Goal: Information Seeking & Learning: Learn about a topic

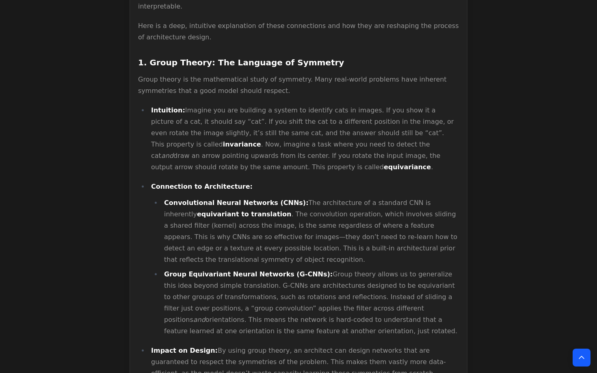
scroll to position [469, 0]
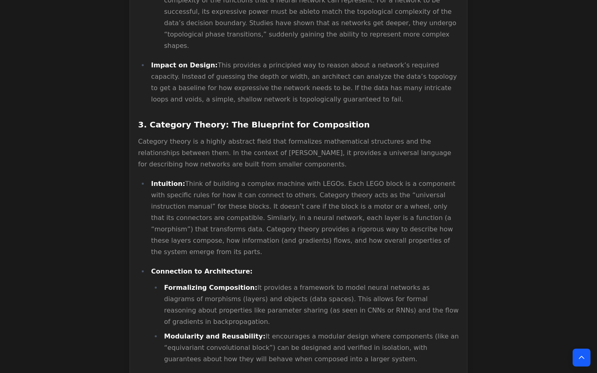
click at [252, 178] on p "Intuition: Think of building a complex machine with LEGOs. Each LEGO block is a…" at bounding box center [305, 218] width 308 height 80
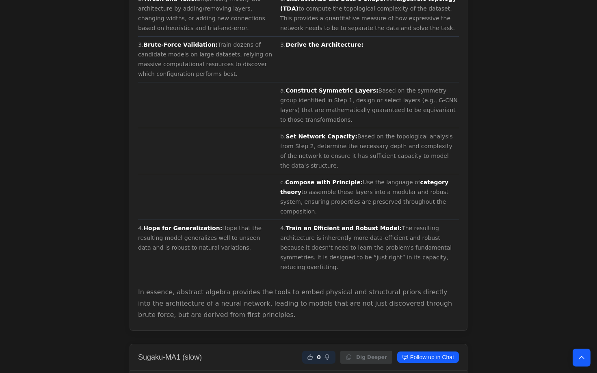
scroll to position [1642, 0]
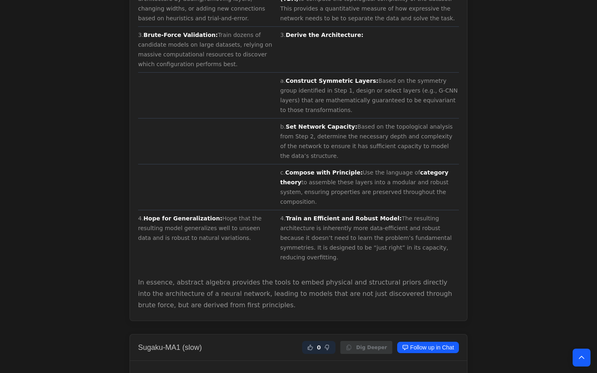
click at [330, 343] on button "Not Helpful" at bounding box center [327, 348] width 10 height 10
click at [332, 343] on button "Not Helpful" at bounding box center [327, 348] width 10 height 10
click at [330, 344] on icon "Not Helpful" at bounding box center [327, 347] width 6 height 6
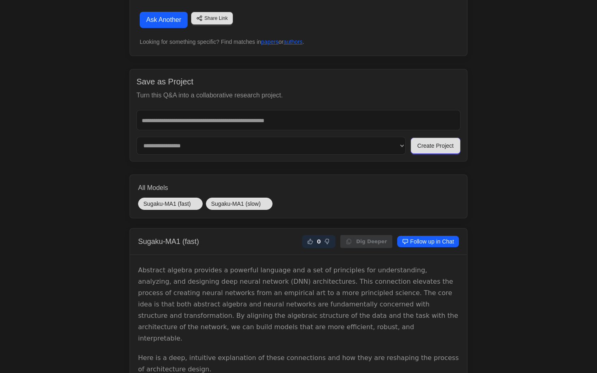
scroll to position [113, 0]
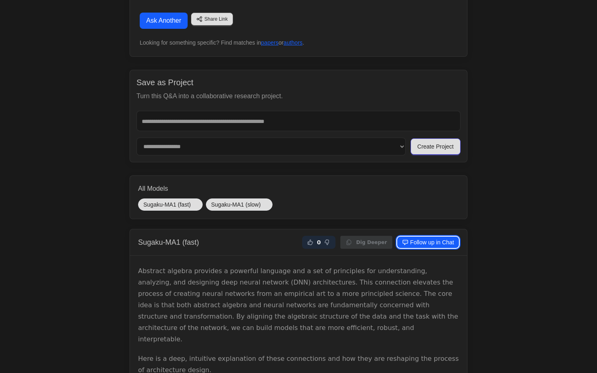
click at [428, 246] on link "Follow up in Chat" at bounding box center [428, 242] width 62 height 11
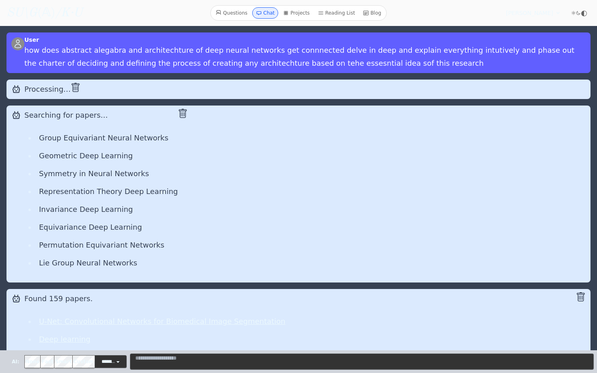
select select "**********"
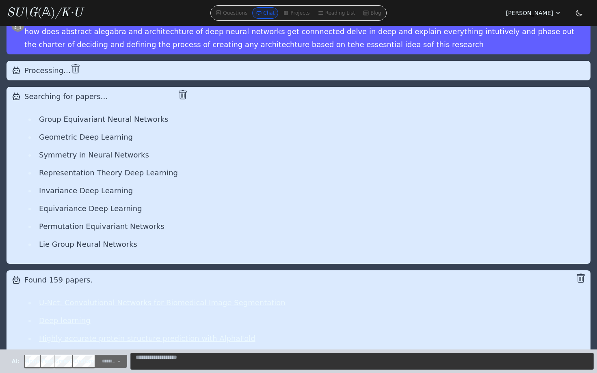
scroll to position [44, 0]
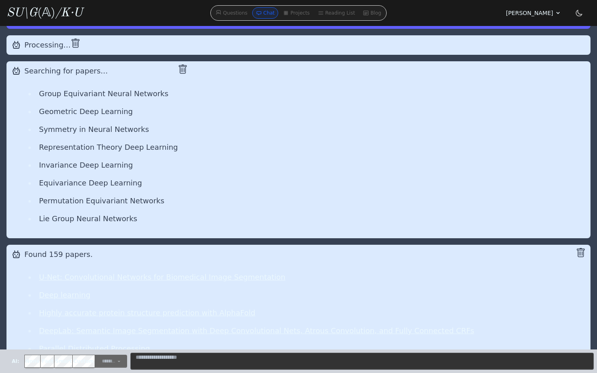
click at [580, 16] on icon at bounding box center [579, 13] width 6 height 6
click at [580, 15] on span "◐" at bounding box center [579, 12] width 6 height 7
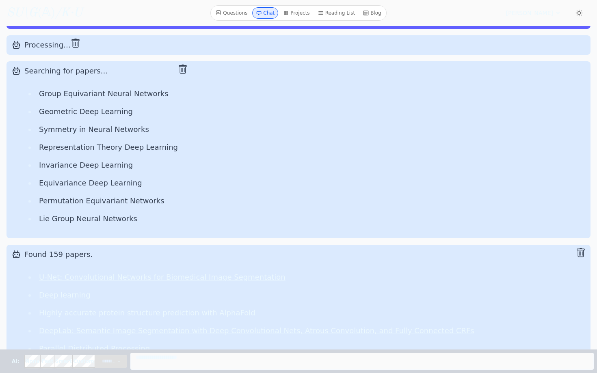
click at [580, 15] on icon at bounding box center [579, 13] width 8 height 8
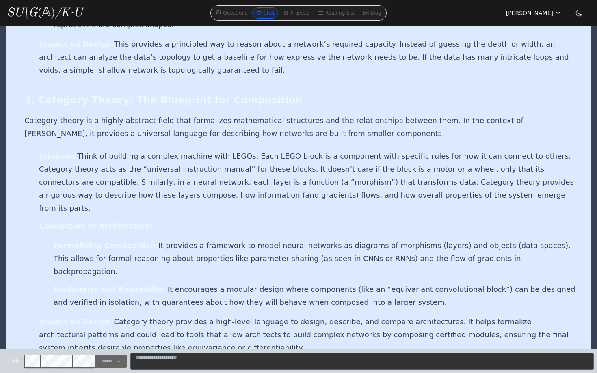
scroll to position [5336, 0]
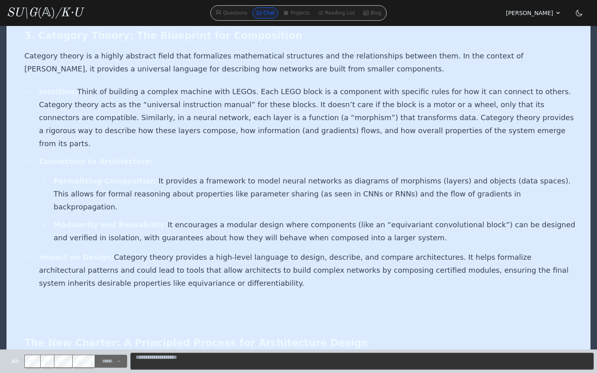
click at [239, 7] on div "Questions Chat Projects Reading List Blog" at bounding box center [298, 12] width 176 height 15
click at [355, 15] on link "Reading List" at bounding box center [337, 12] width 44 height 11
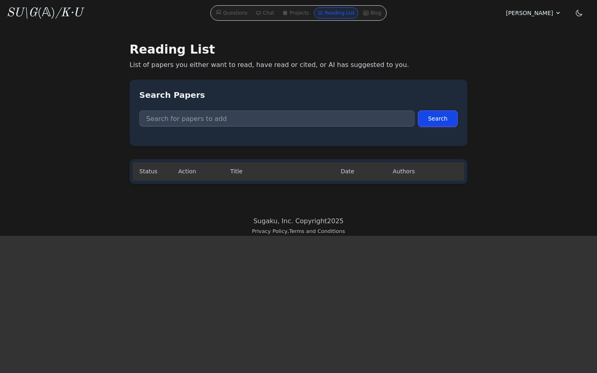
click at [248, 14] on link "Questions" at bounding box center [231, 12] width 38 height 11
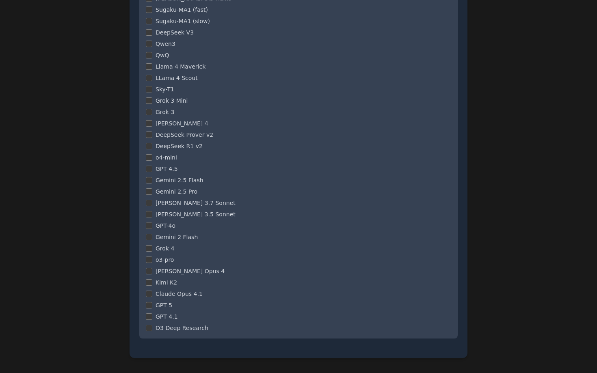
scroll to position [489, 0]
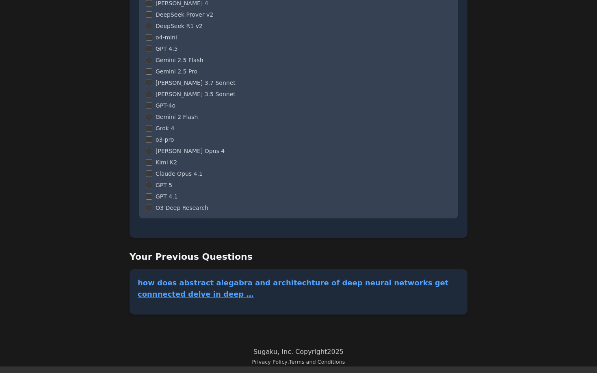
click at [252, 281] on link "how does abstract alegabra and architechture of deep neural networks get connne…" at bounding box center [298, 288] width 321 height 23
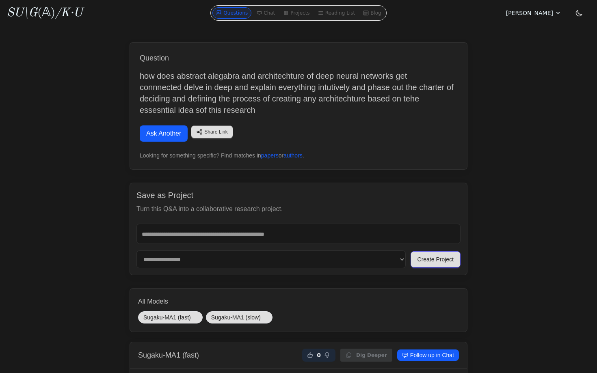
click at [553, 16] on summary "[PERSON_NAME]" at bounding box center [533, 13] width 55 height 8
click at [507, 32] on link "Profile" at bounding box center [519, 31] width 78 height 15
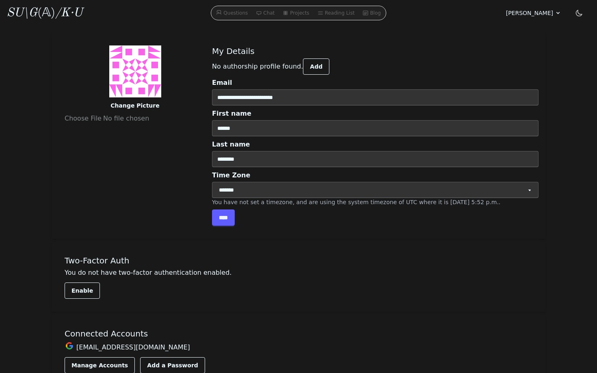
click at [300, 7] on div "Questions Chat Projects Reading List Blog" at bounding box center [298, 13] width 175 height 15
click at [300, 15] on link "Projects" at bounding box center [295, 13] width 33 height 11
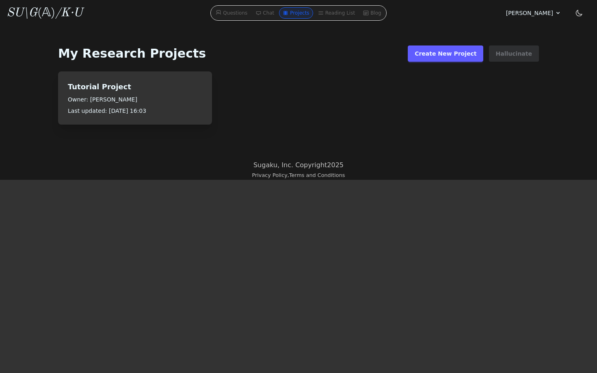
click at [68, 12] on icon "/K·U" at bounding box center [68, 13] width 27 height 12
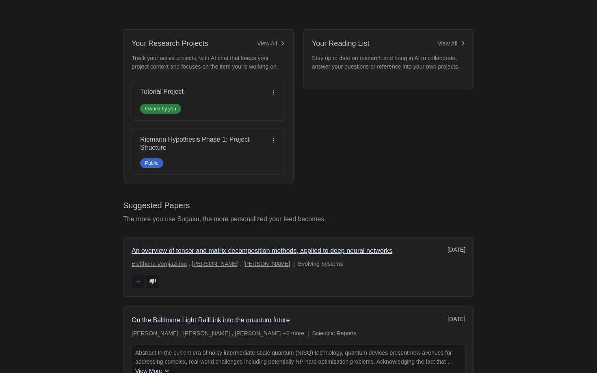
scroll to position [268, 0]
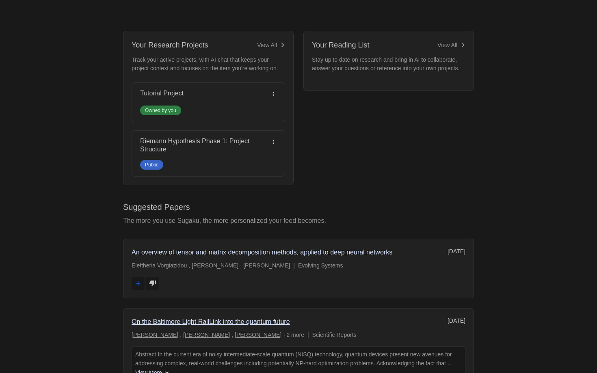
click at [213, 138] on link "Riemann Hypothesis Phase 1: Project Structure" at bounding box center [194, 145] width 109 height 15
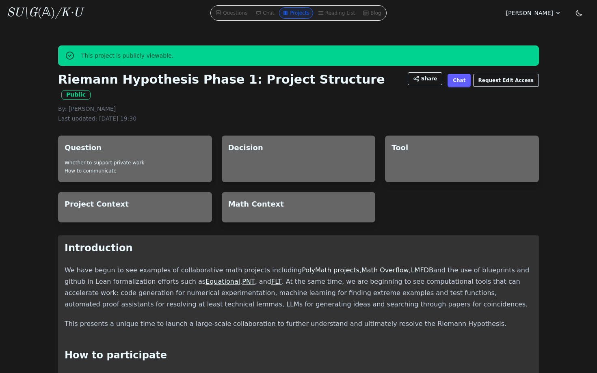
click at [244, 147] on div "Decision" at bounding box center [299, 159] width 154 height 47
click at [101, 142] on h2 "Question" at bounding box center [135, 147] width 141 height 11
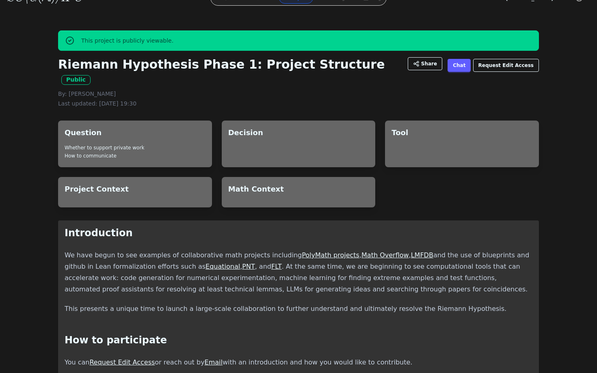
scroll to position [15, 0]
click at [188, 41] on div "This project is publicly viewable." at bounding box center [298, 40] width 481 height 20
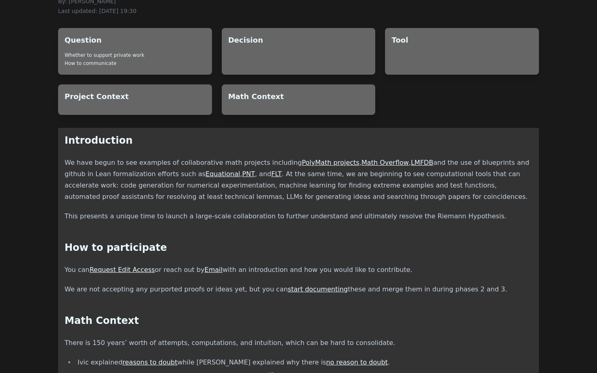
scroll to position [89, 0]
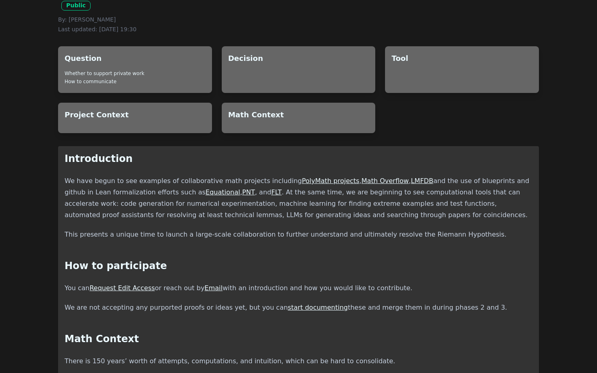
click at [122, 71] on link "Whether to support private work" at bounding box center [105, 74] width 80 height 6
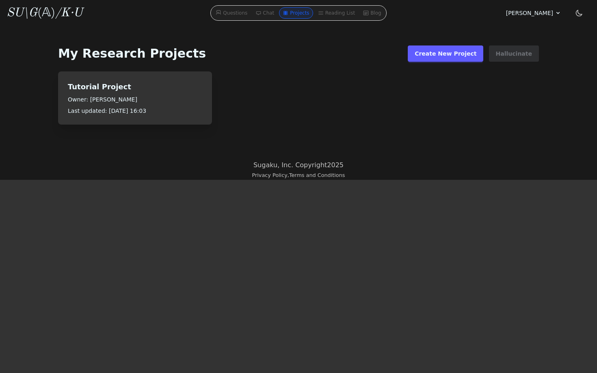
click at [375, 17] on link "Blog" at bounding box center [372, 12] width 25 height 11
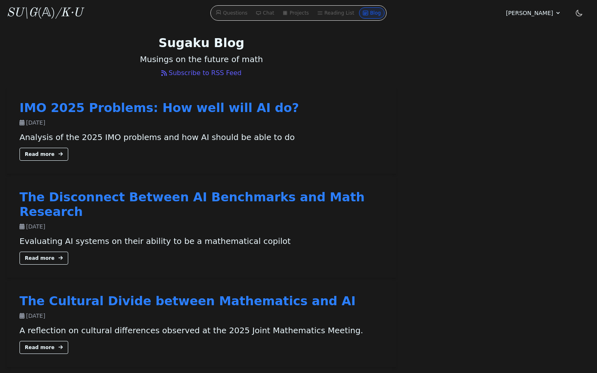
scroll to position [22, 0]
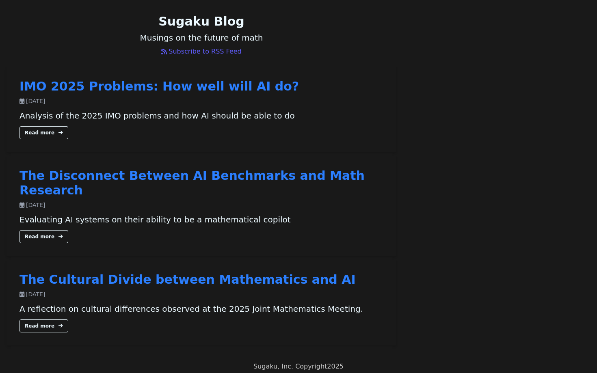
click at [47, 138] on link "Read more" at bounding box center [43, 132] width 49 height 13
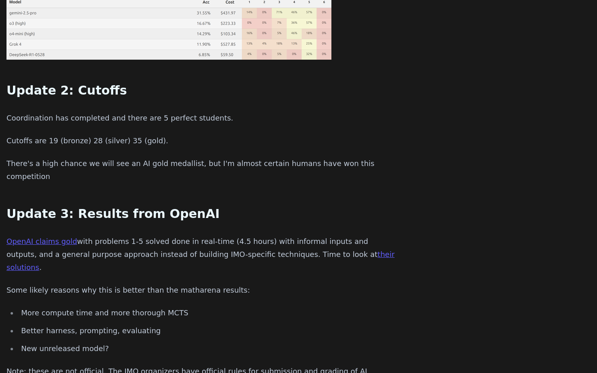
scroll to position [697, 0]
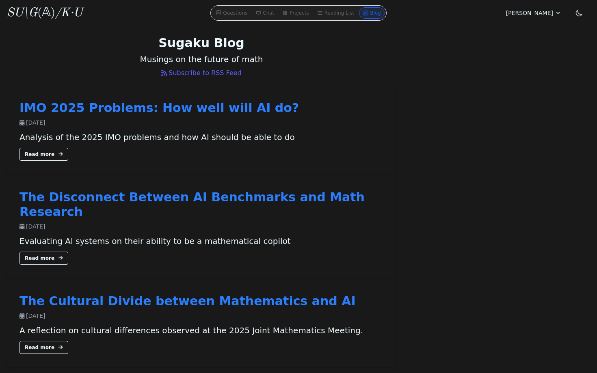
scroll to position [22, 0]
